Goal: Task Accomplishment & Management: Manage account settings

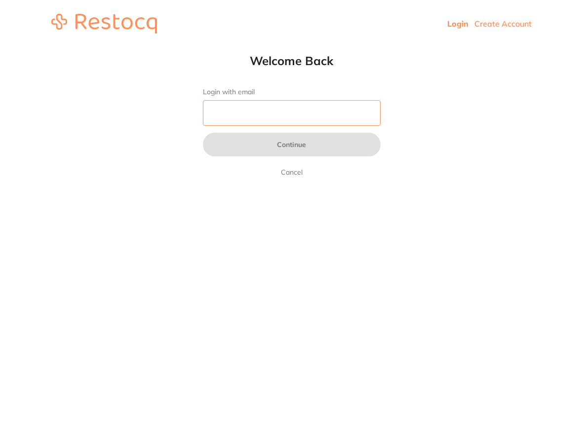
click at [270, 117] on input "Login with email" at bounding box center [292, 113] width 178 height 26
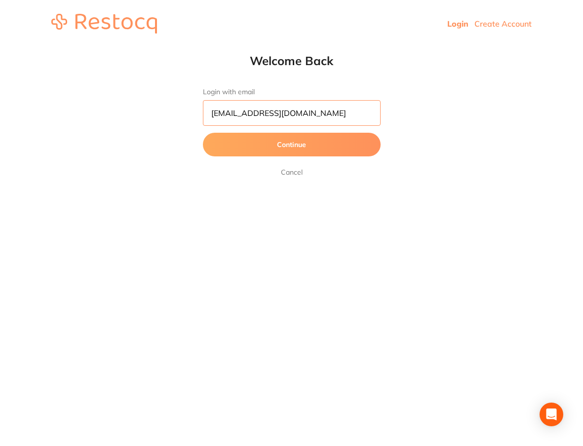
type input "[EMAIL_ADDRESS][DOMAIN_NAME]"
click at [291, 145] on button "Continue" at bounding box center [292, 145] width 178 height 24
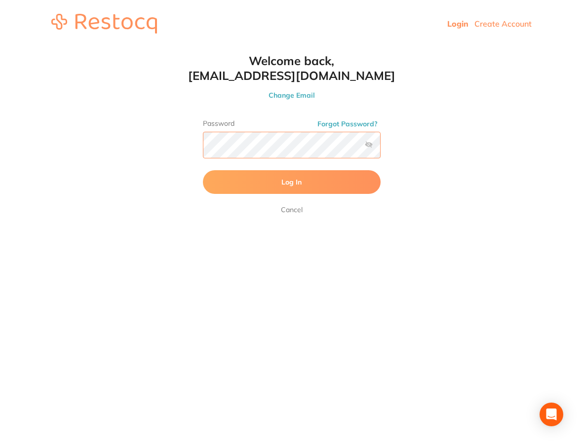
click at [291, 183] on button "Log In" at bounding box center [292, 182] width 178 height 24
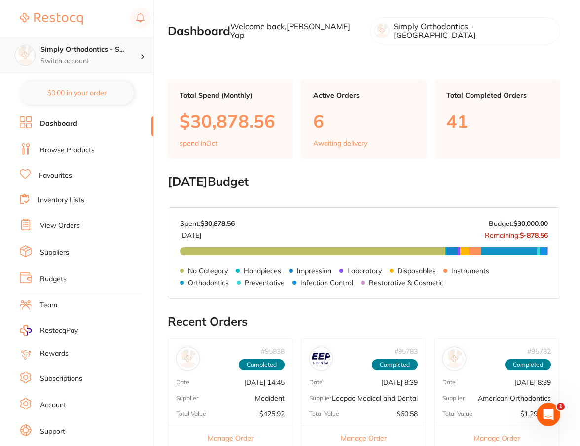
click at [115, 59] on p "Switch account" at bounding box center [90, 61] width 100 height 10
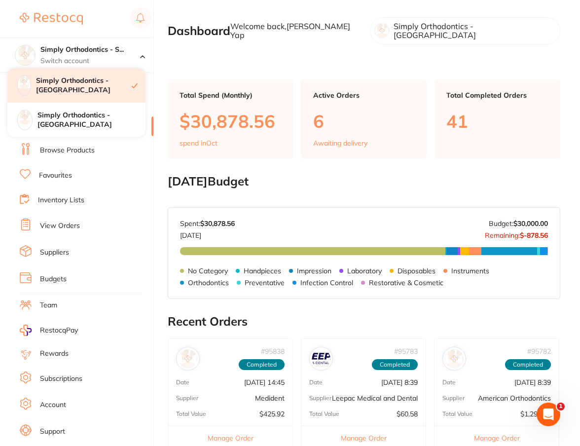
click at [109, 89] on h4 "Simply Orthodontics - [GEOGRAPHIC_DATA]" at bounding box center [84, 85] width 96 height 19
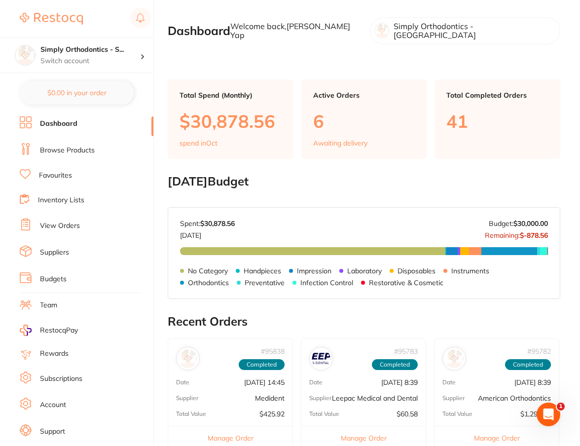
click at [56, 228] on link "View Orders" at bounding box center [60, 226] width 40 height 10
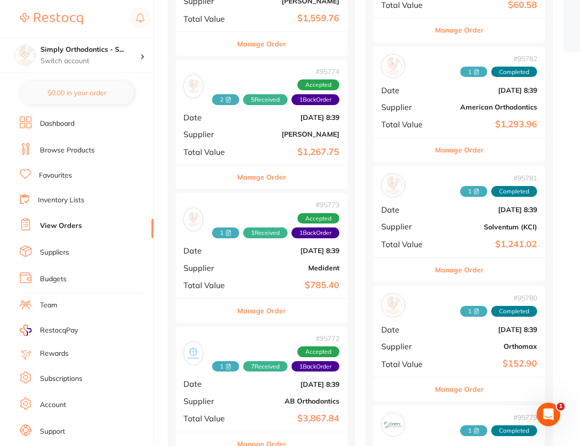
scroll to position [332, 0]
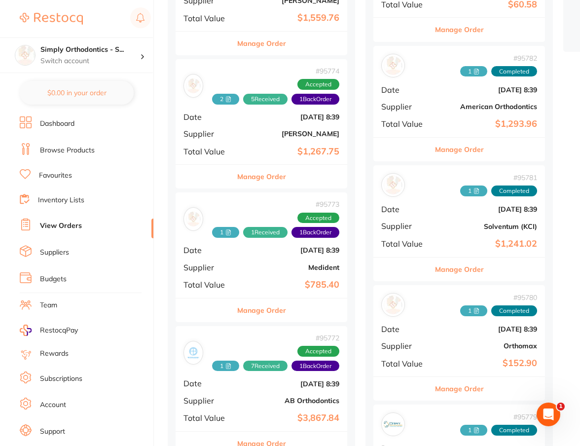
click at [270, 305] on button "Manage Order" at bounding box center [261, 311] width 49 height 24
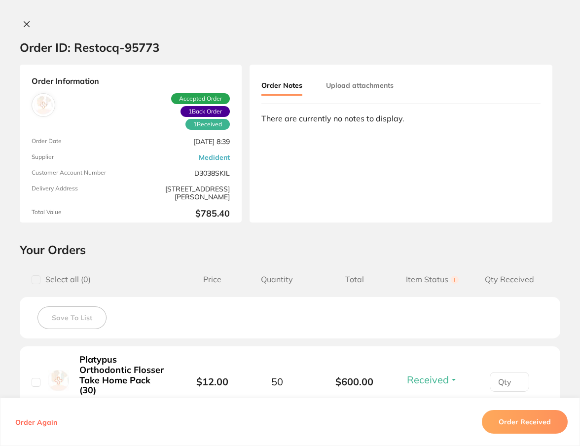
click at [362, 89] on button "Upload attachments" at bounding box center [360, 85] width 68 height 18
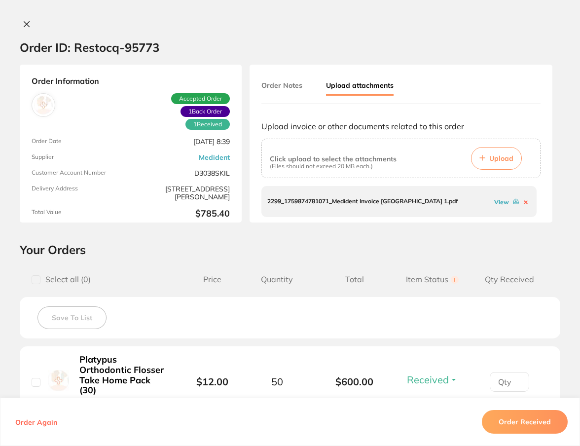
click at [504, 162] on span "Upload" at bounding box center [502, 158] width 24 height 9
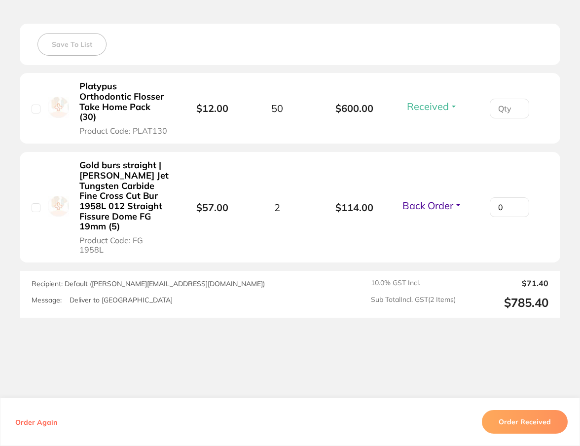
scroll to position [273, 0]
click at [436, 200] on span "Back Order" at bounding box center [428, 206] width 51 height 12
click at [433, 224] on span "Received" at bounding box center [432, 227] width 25 height 7
